Goal: Task Accomplishment & Management: Manage account settings

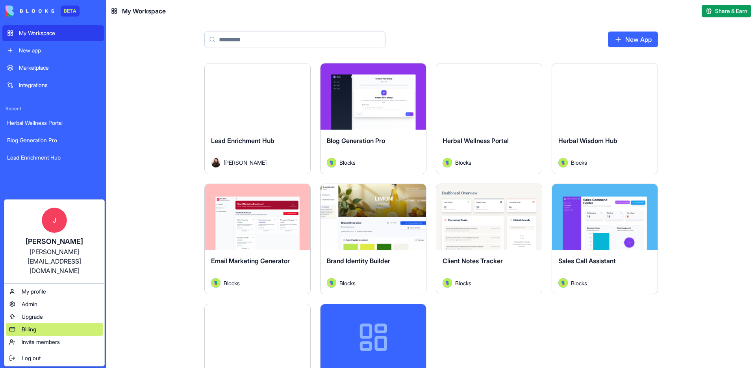
click at [36, 325] on span "Billing" at bounding box center [29, 329] width 15 height 8
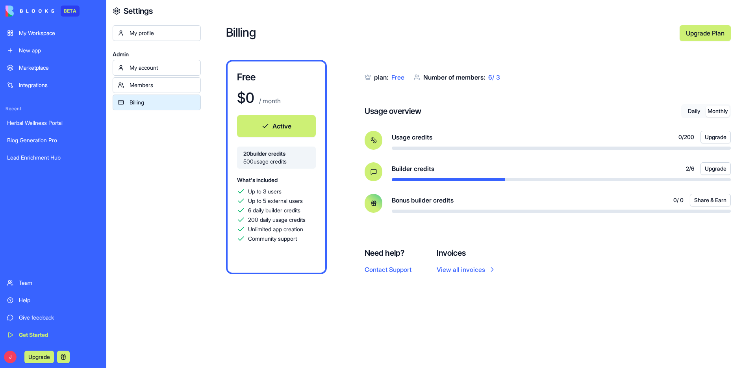
click at [708, 109] on button "Monthly" at bounding box center [718, 111] width 24 height 11
click at [687, 111] on button "Daily" at bounding box center [694, 111] width 24 height 11
click at [713, 112] on button "Monthly" at bounding box center [718, 111] width 24 height 11
click at [691, 113] on button "Daily" at bounding box center [694, 111] width 24 height 11
click at [719, 114] on button "Monthly" at bounding box center [718, 111] width 24 height 11
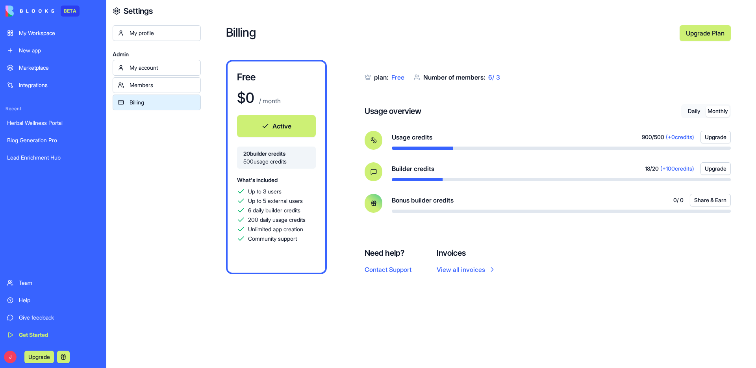
click at [693, 114] on button "Daily" at bounding box center [694, 111] width 24 height 11
click at [720, 115] on button "Monthly" at bounding box center [718, 111] width 24 height 11
click at [691, 114] on button "Daily" at bounding box center [694, 111] width 24 height 11
click at [712, 113] on button "Monthly" at bounding box center [718, 111] width 24 height 11
drag, startPoint x: 664, startPoint y: 139, endPoint x: 691, endPoint y: 139, distance: 26.8
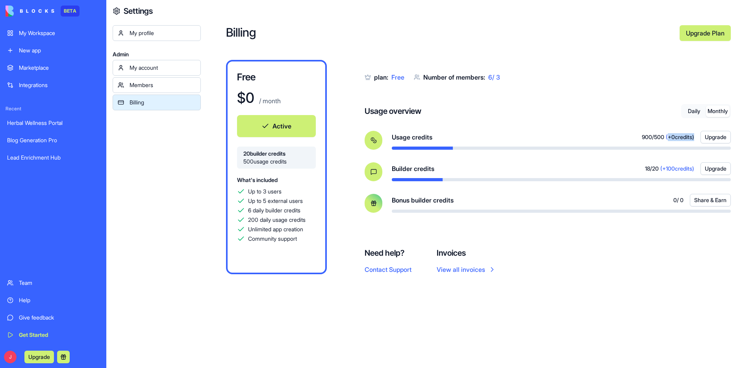
click at [691, 139] on span "(+ 0 credits)" at bounding box center [680, 137] width 28 height 8
click at [695, 92] on div "plan: Free Number of members: 6 / 3 Usage overview Daily Monthly Usage credits …" at bounding box center [548, 145] width 366 height 170
drag, startPoint x: 699, startPoint y: 112, endPoint x: 695, endPoint y: 112, distance: 4.3
click at [699, 112] on button "Daily" at bounding box center [694, 111] width 24 height 11
click at [694, 112] on button "Daily" at bounding box center [694, 111] width 24 height 11
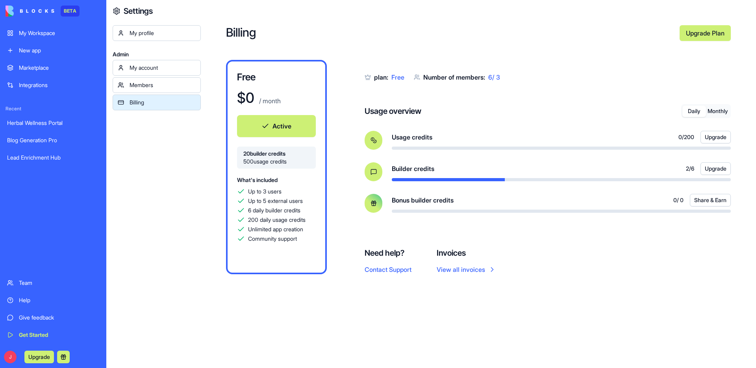
click at [713, 113] on button "Monthly" at bounding box center [718, 111] width 24 height 11
